Goal: Task Accomplishment & Management: Manage account settings

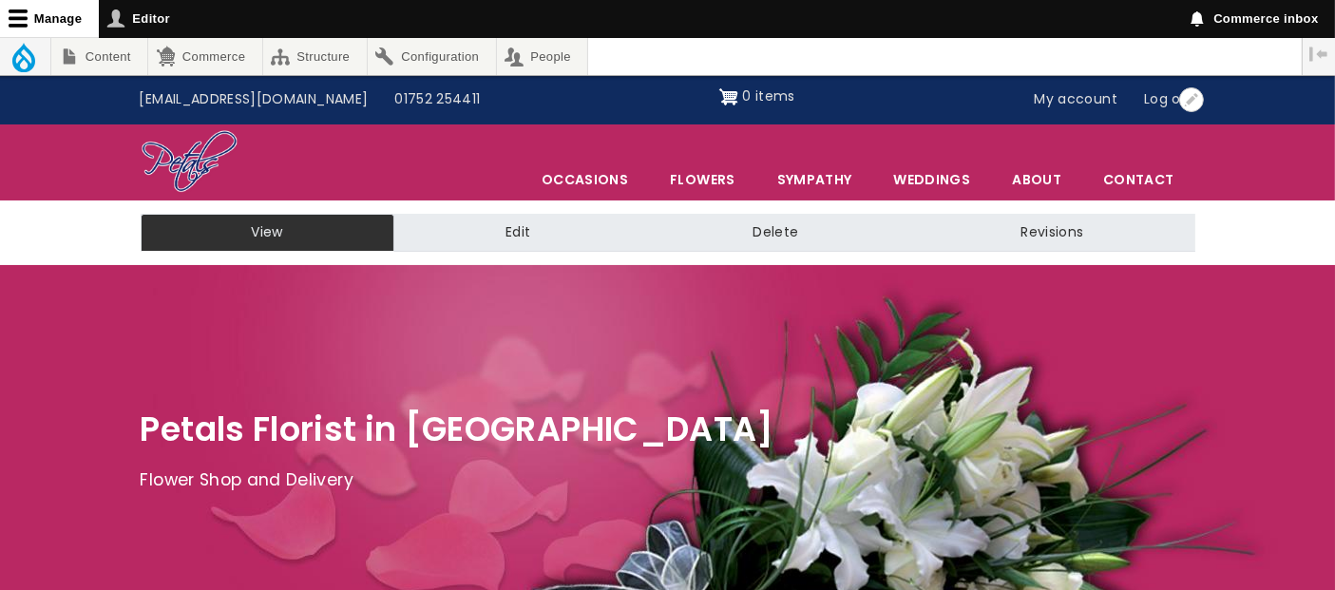
click at [1063, 93] on link "My account" at bounding box center [1076, 100] width 110 height 36
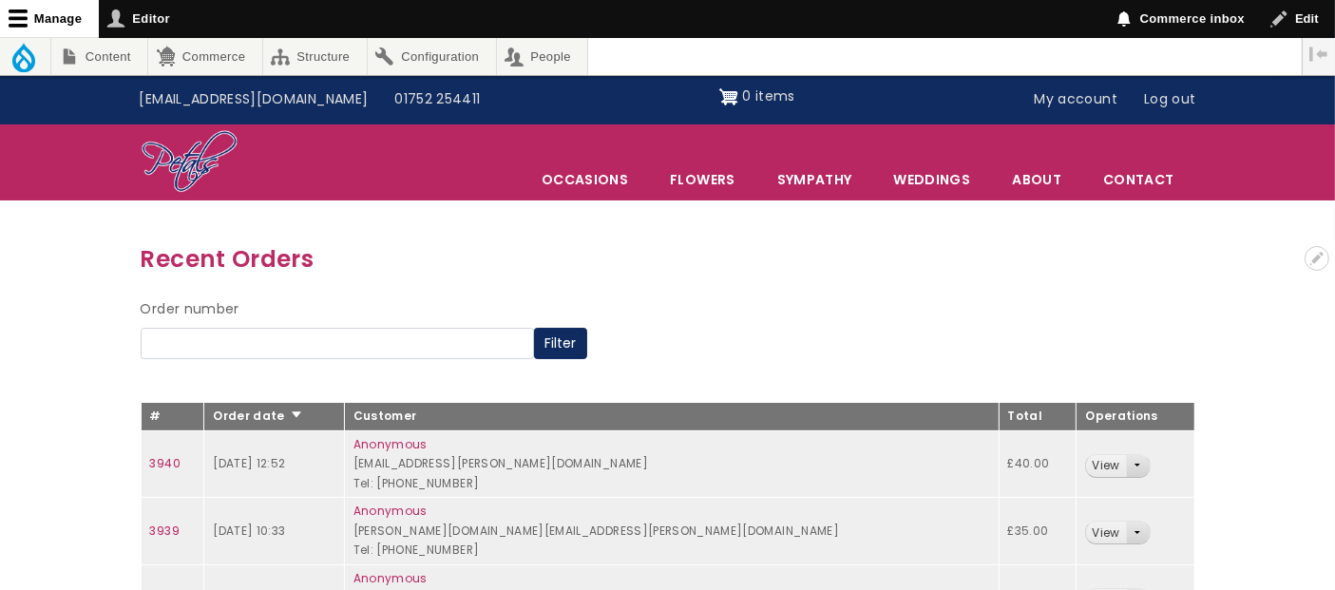
scroll to position [287, 0]
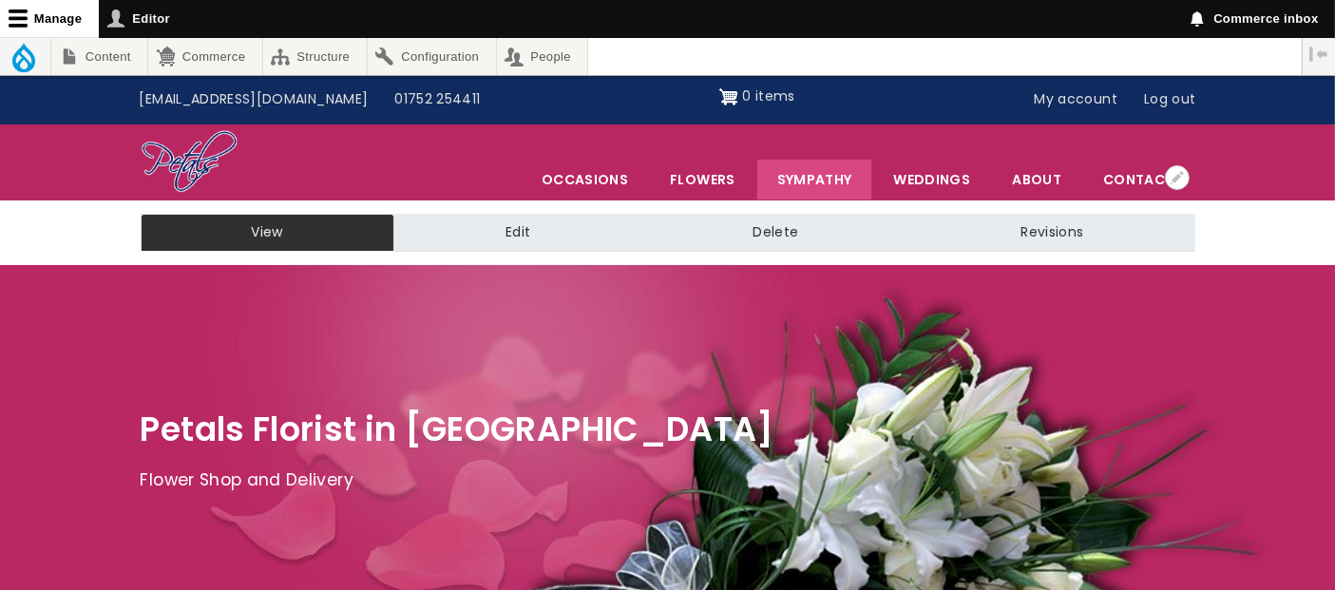
click at [822, 185] on link "Sympathy" at bounding box center [814, 180] width 115 height 40
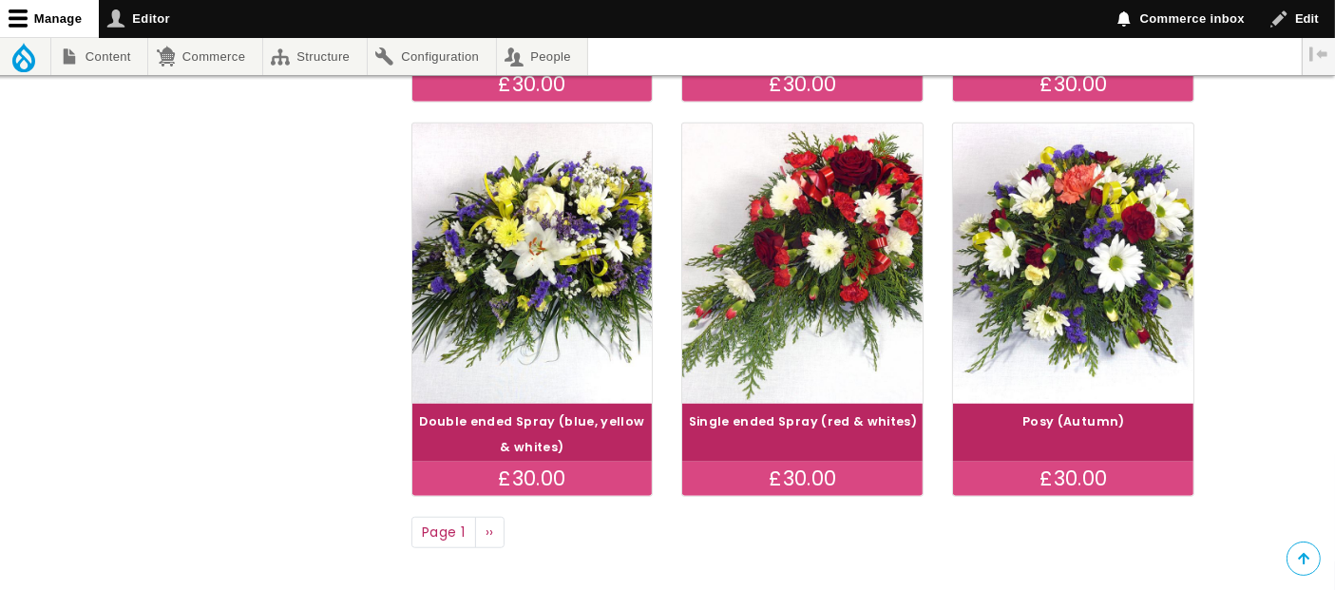
scroll to position [1583, 0]
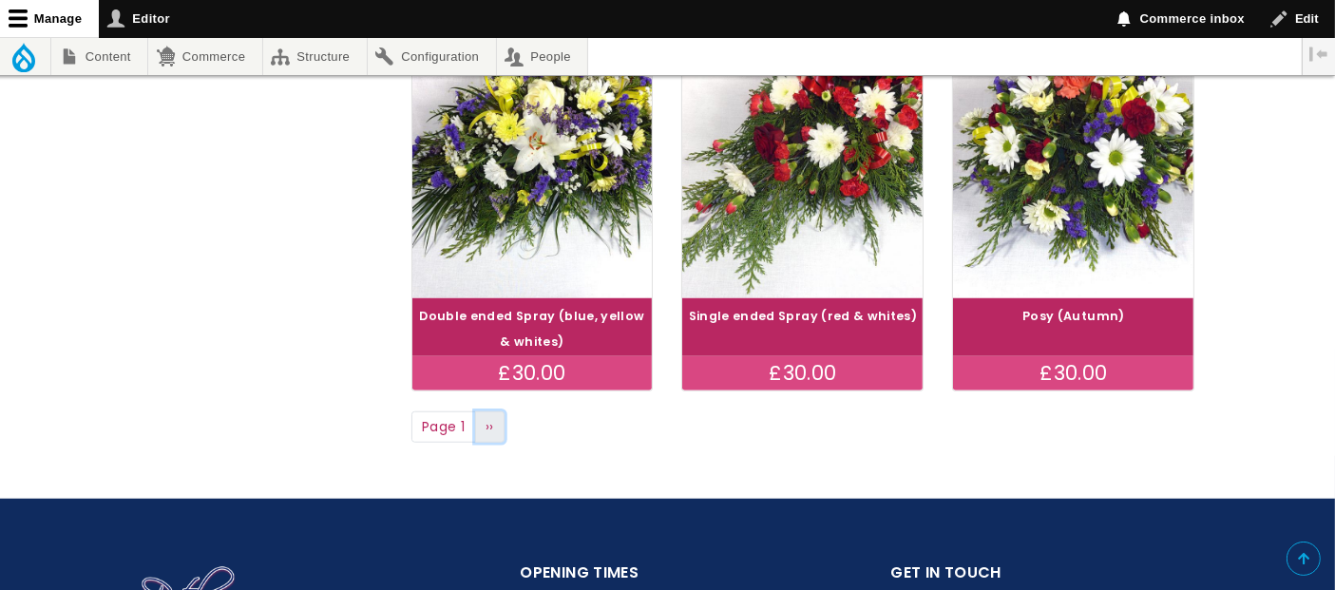
click at [488, 433] on span "››" at bounding box center [489, 426] width 9 height 19
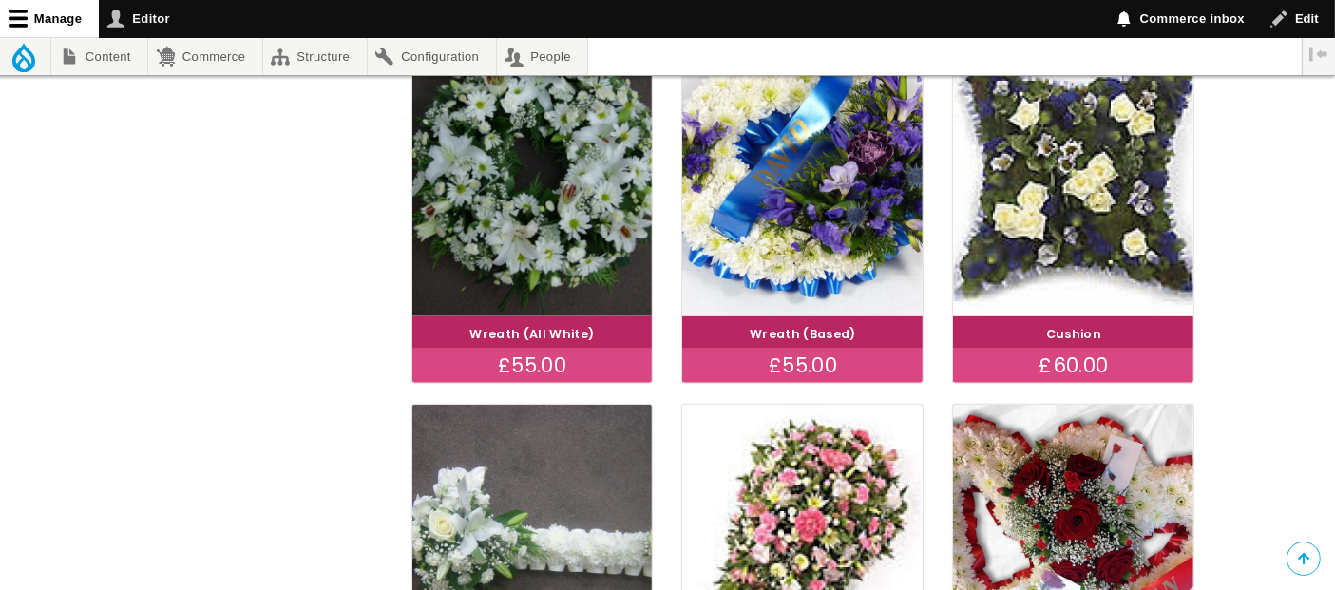
scroll to position [950, 0]
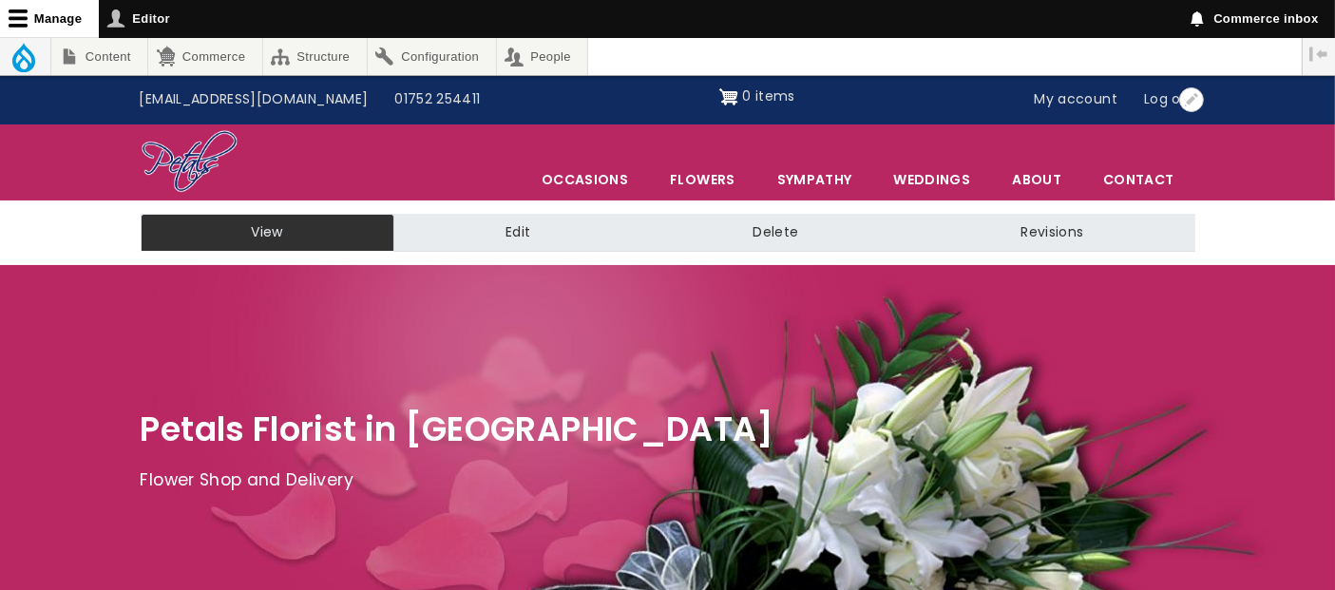
click at [1084, 98] on link "My account" at bounding box center [1076, 100] width 110 height 36
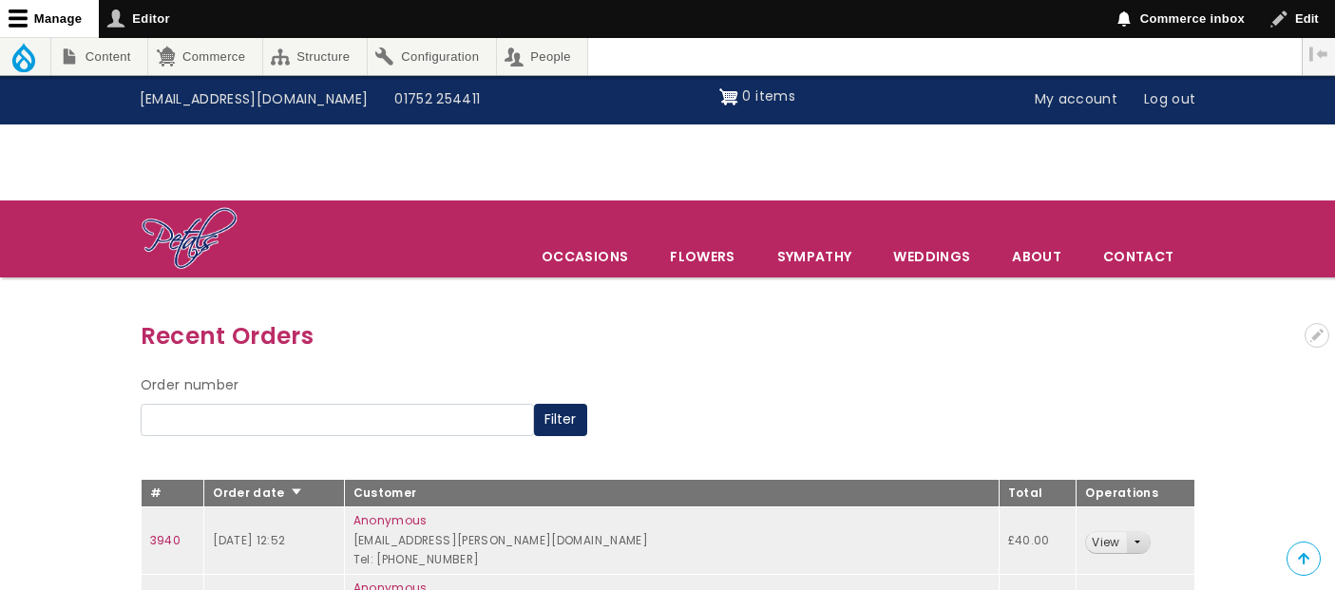
scroll to position [393, 0]
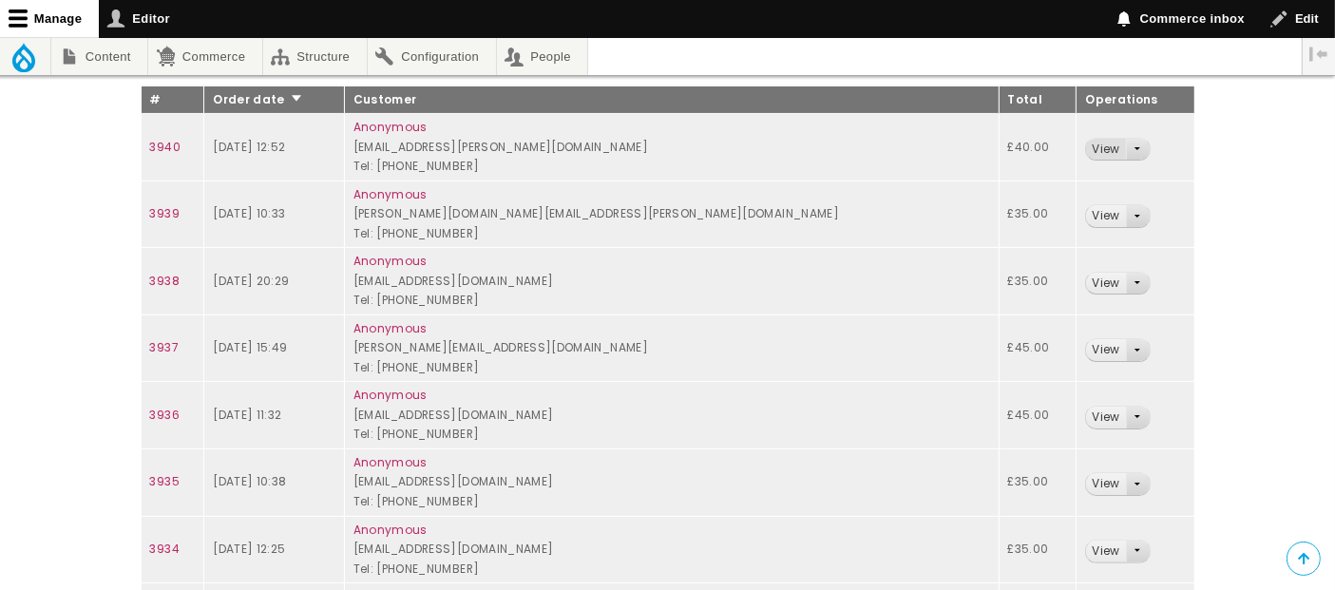
click at [1086, 153] on link "View" at bounding box center [1105, 150] width 39 height 22
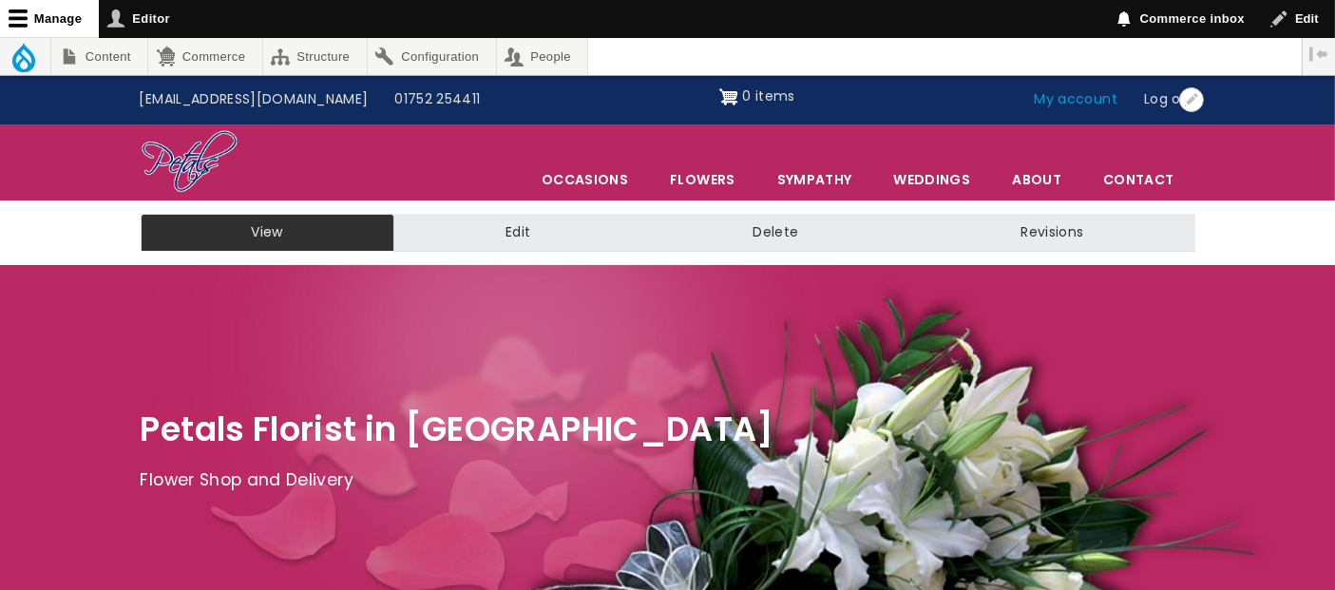
click at [1082, 109] on link "My account" at bounding box center [1076, 100] width 110 height 36
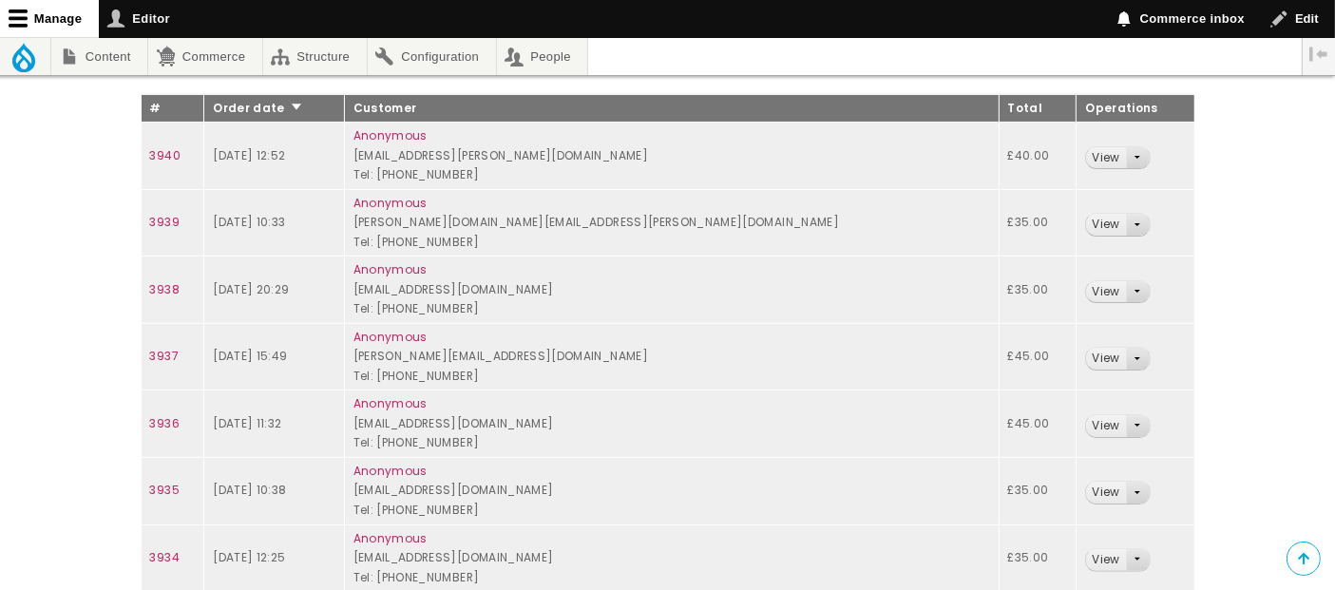
scroll to position [393, 0]
